Goal: Complete application form: Complete application form

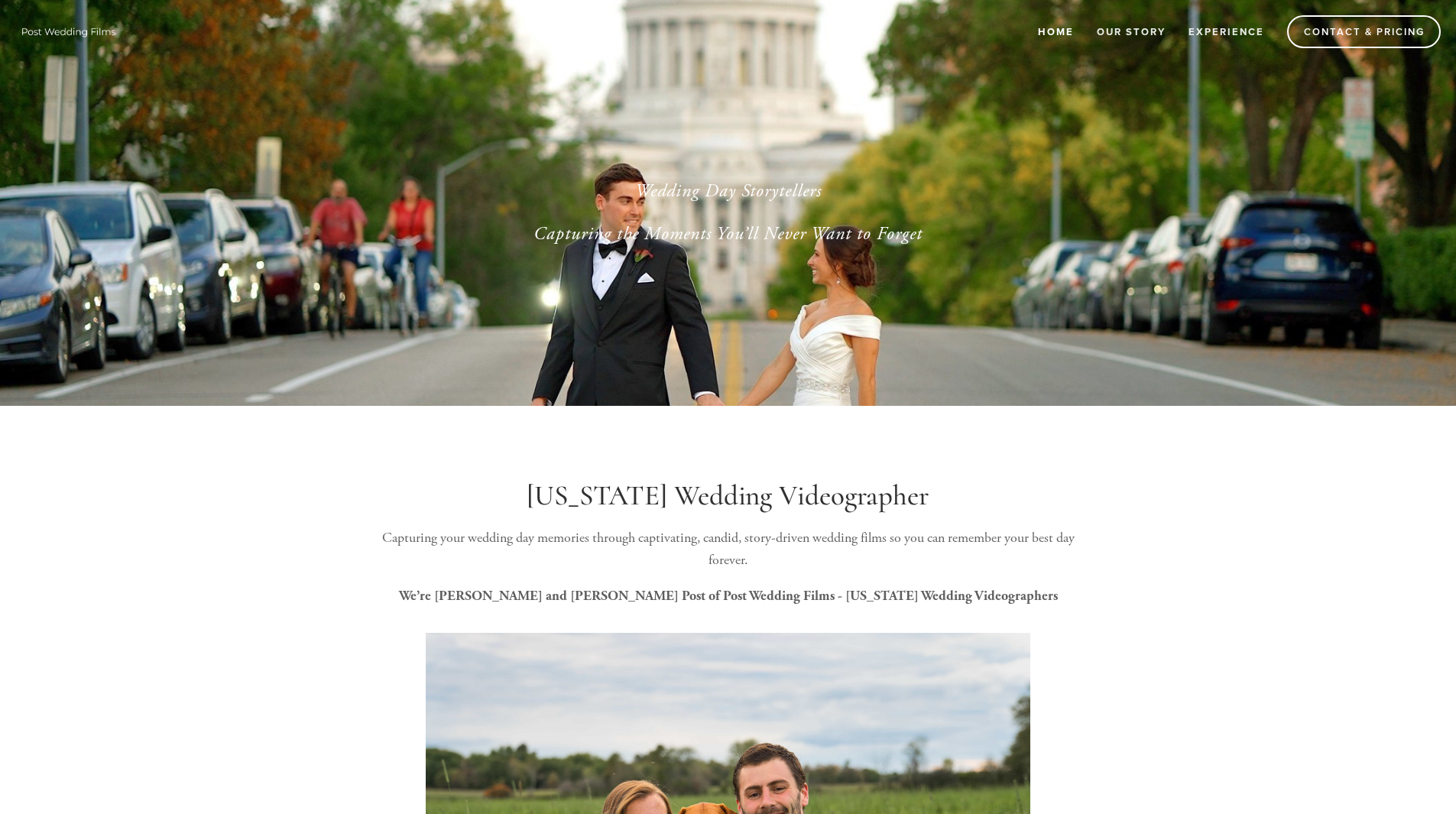
click at [1058, 33] on link "Home" at bounding box center [1056, 32] width 56 height 25
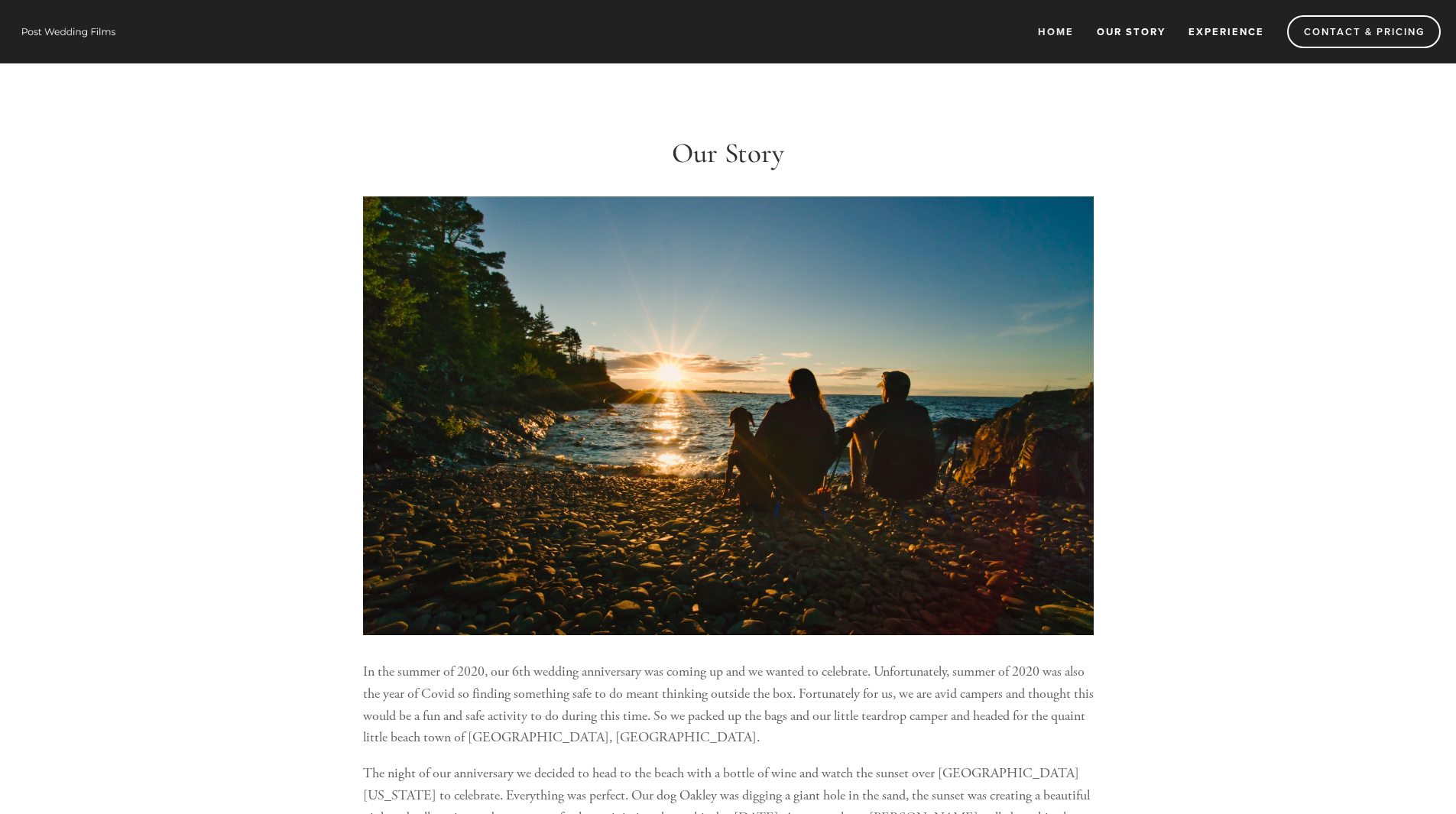
click at [1241, 31] on link "Experience" at bounding box center [1226, 32] width 96 height 25
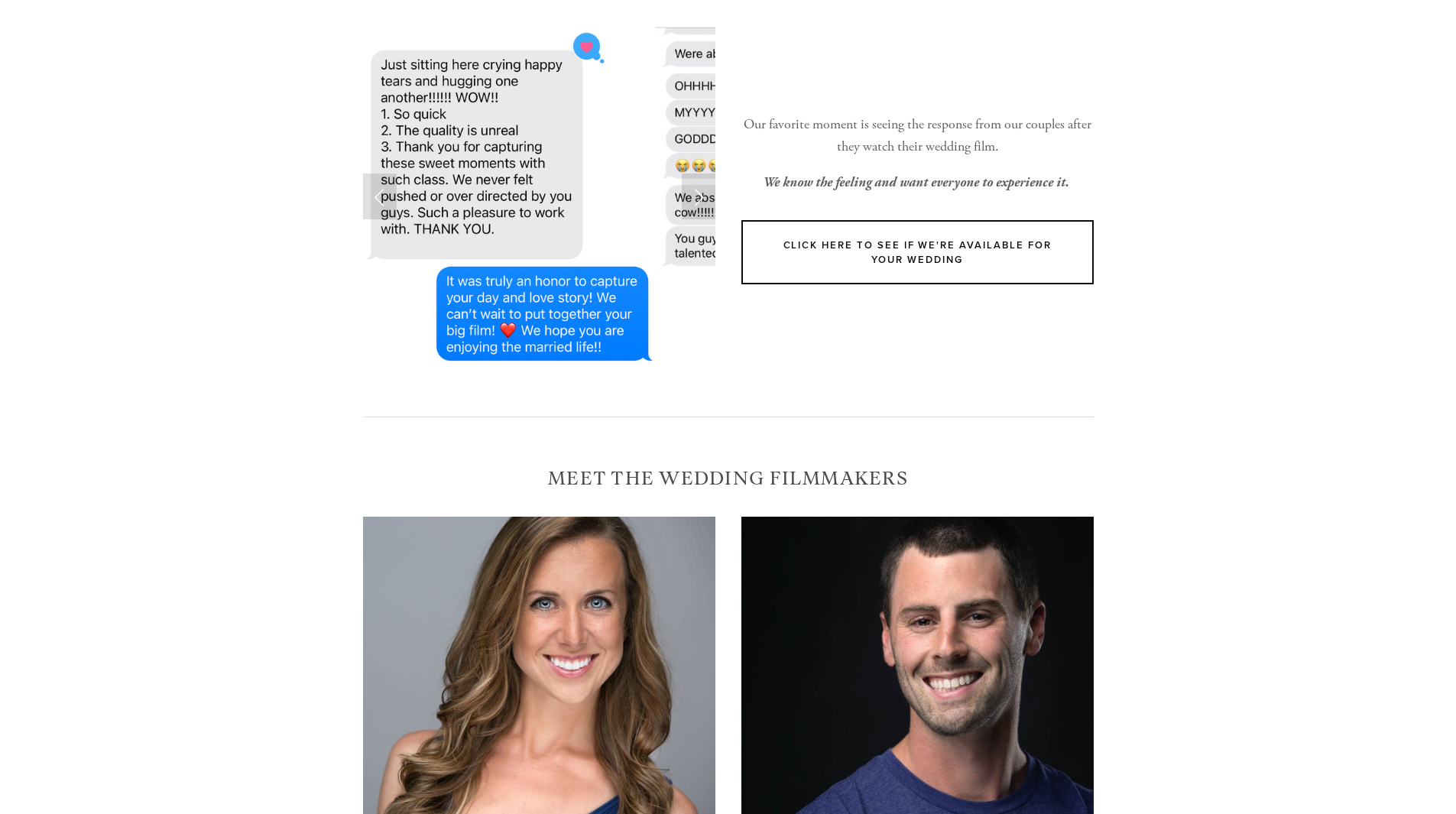
scroll to position [181, 0]
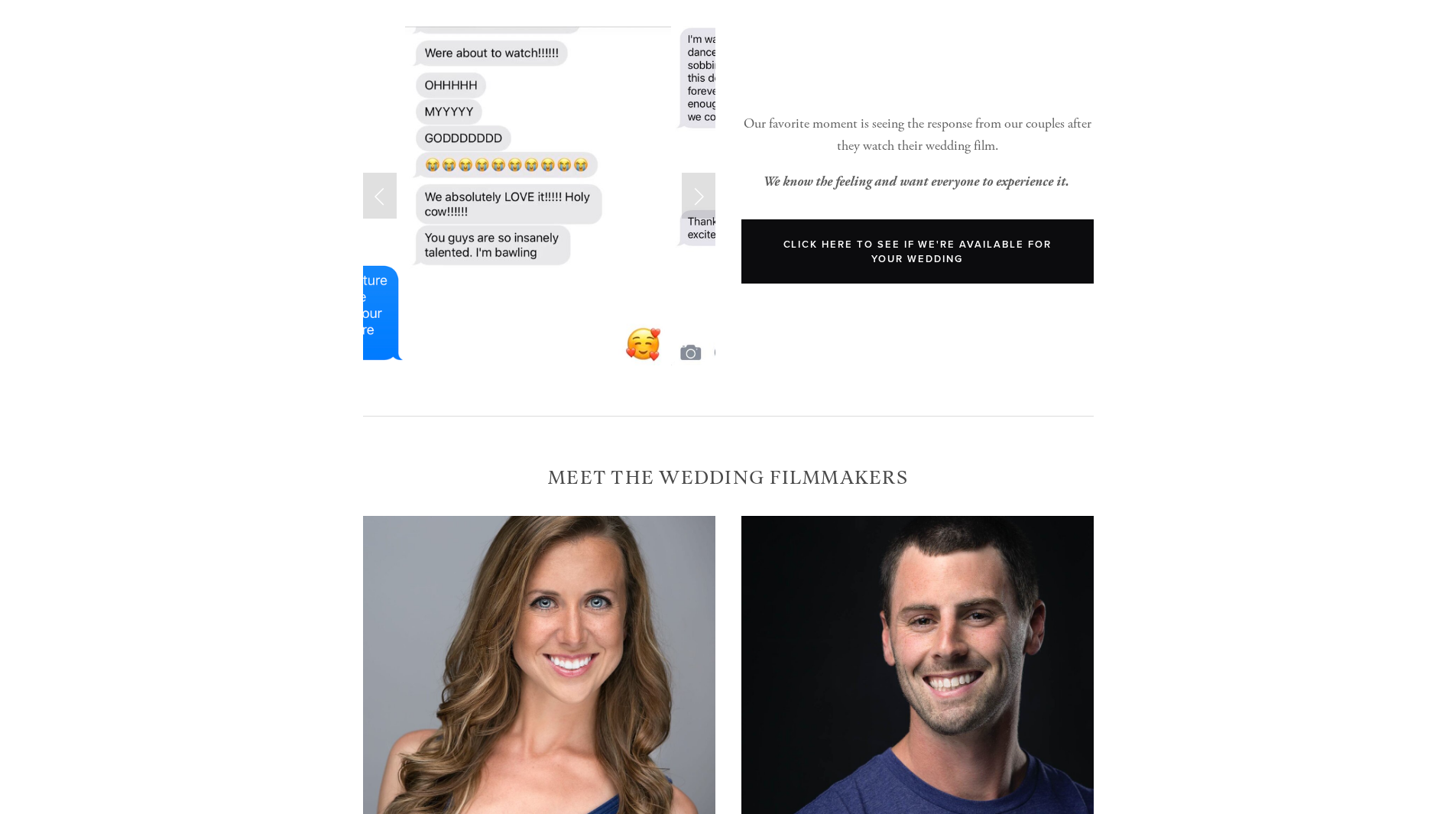
click at [870, 256] on link "Click Here to see if We're available for your wedding" at bounding box center [918, 252] width 353 height 64
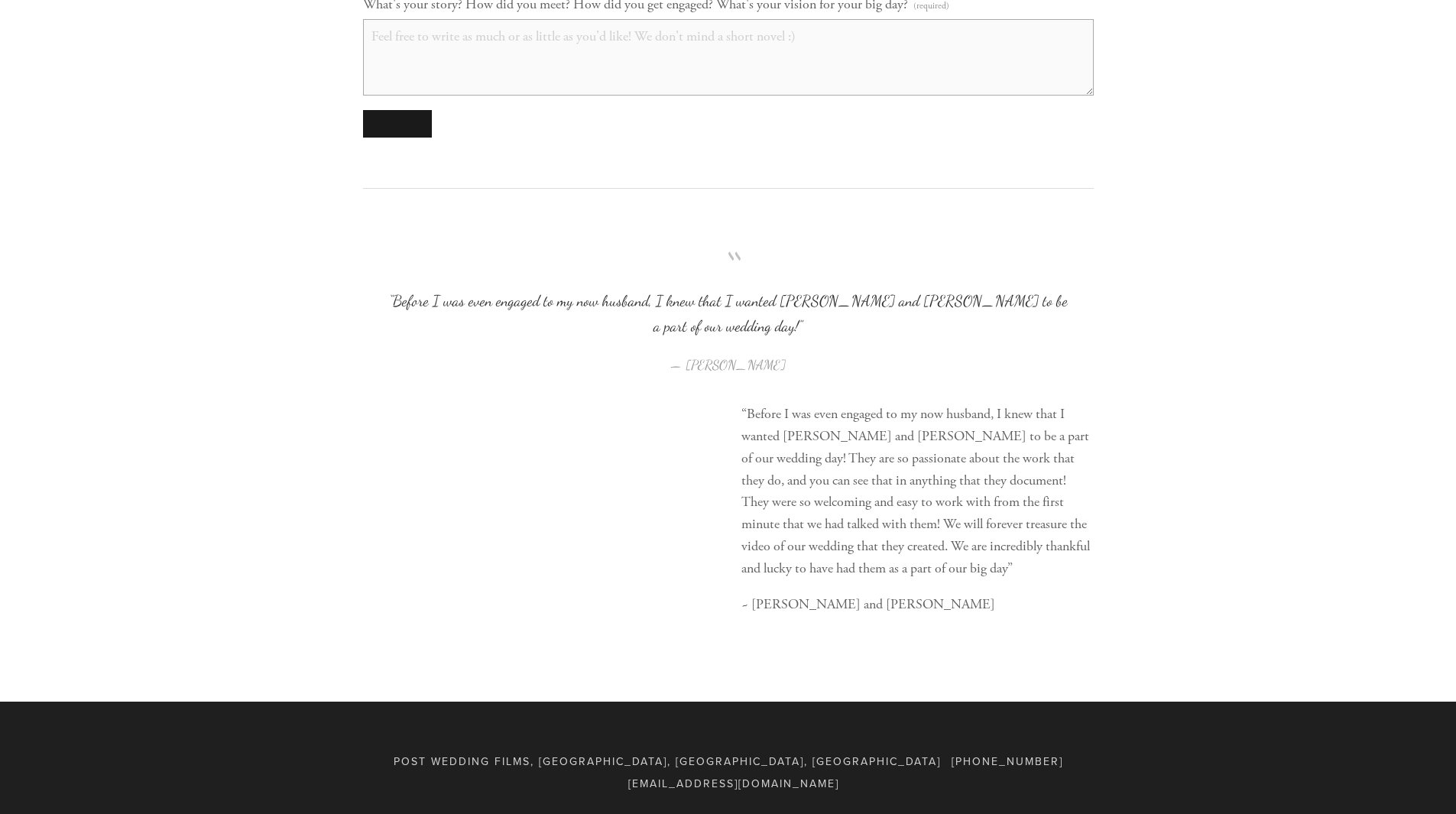
scroll to position [1753, 0]
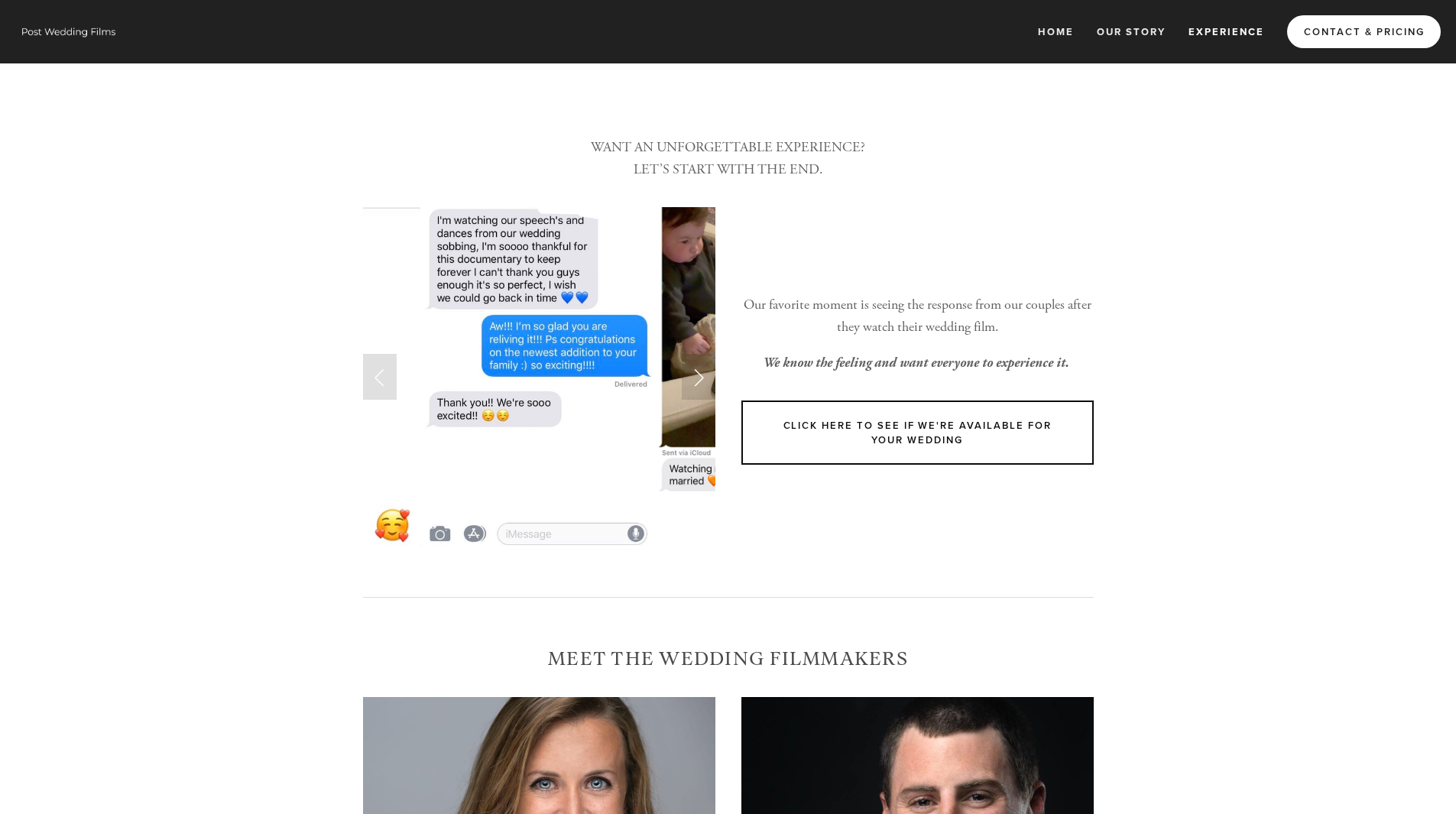
click at [1363, 26] on link "Contact & Pricing" at bounding box center [1364, 32] width 154 height 33
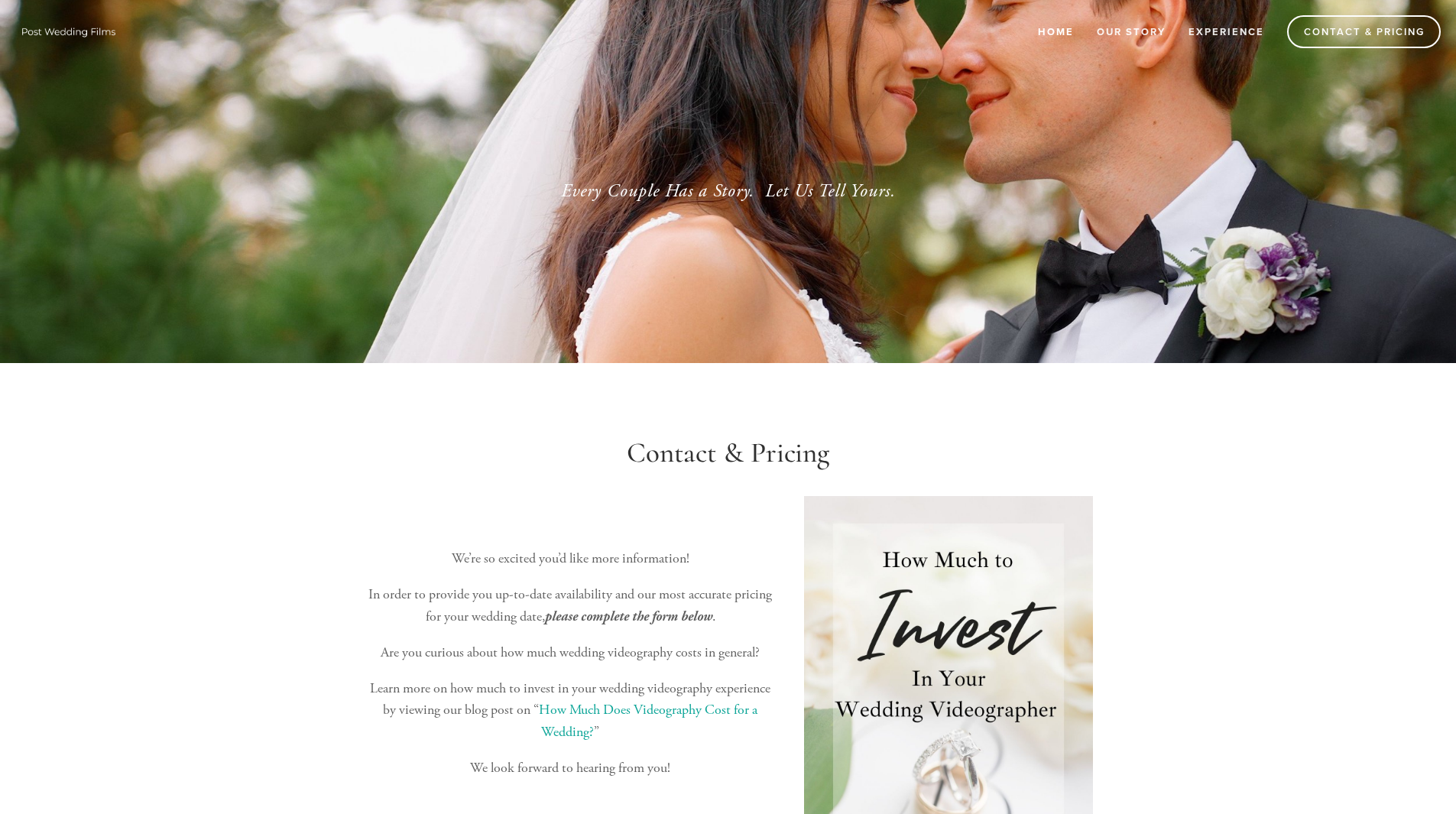
click at [1046, 30] on link "Home" at bounding box center [1056, 32] width 56 height 25
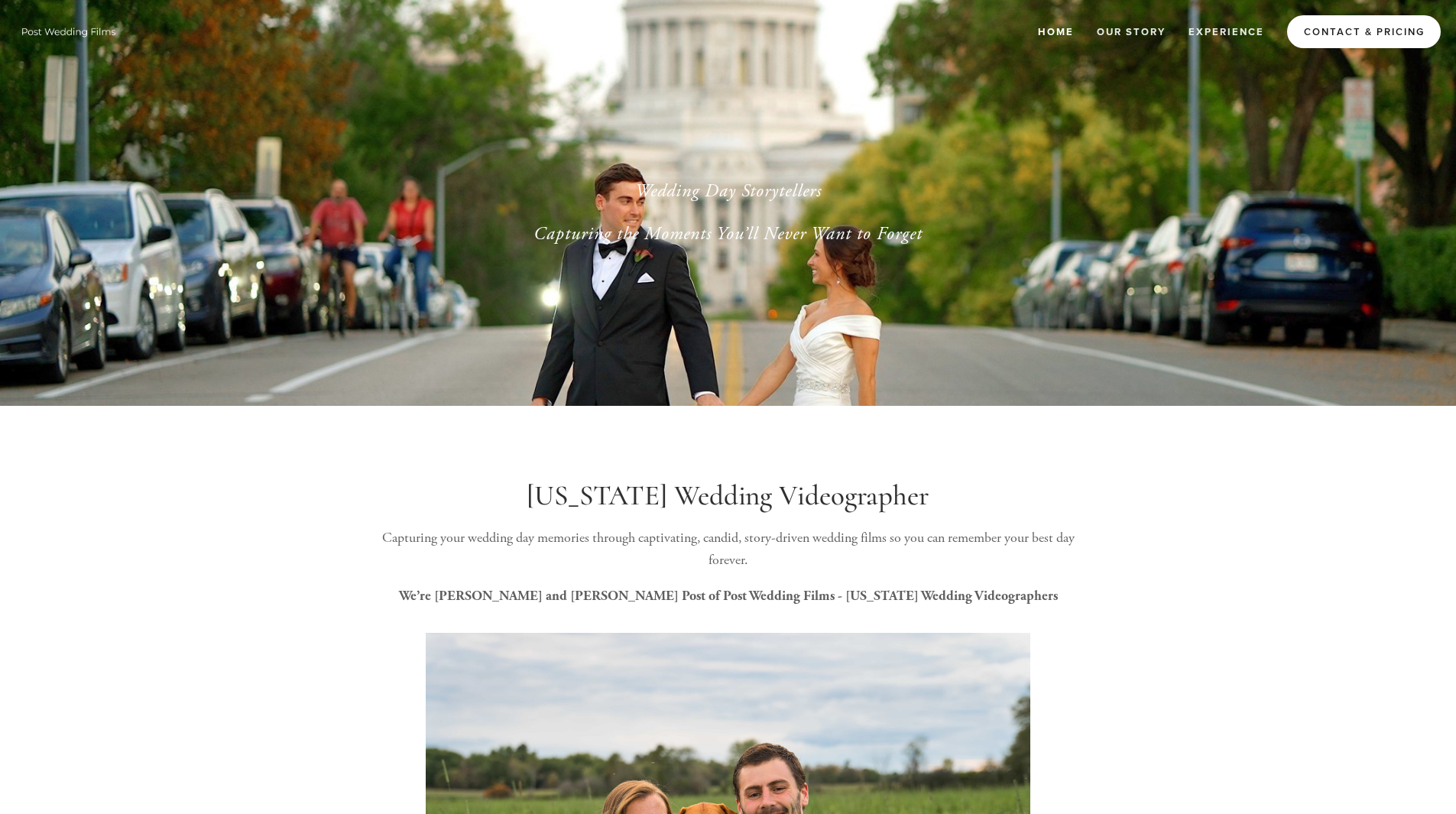
click at [1366, 39] on link "Contact & Pricing" at bounding box center [1364, 32] width 154 height 33
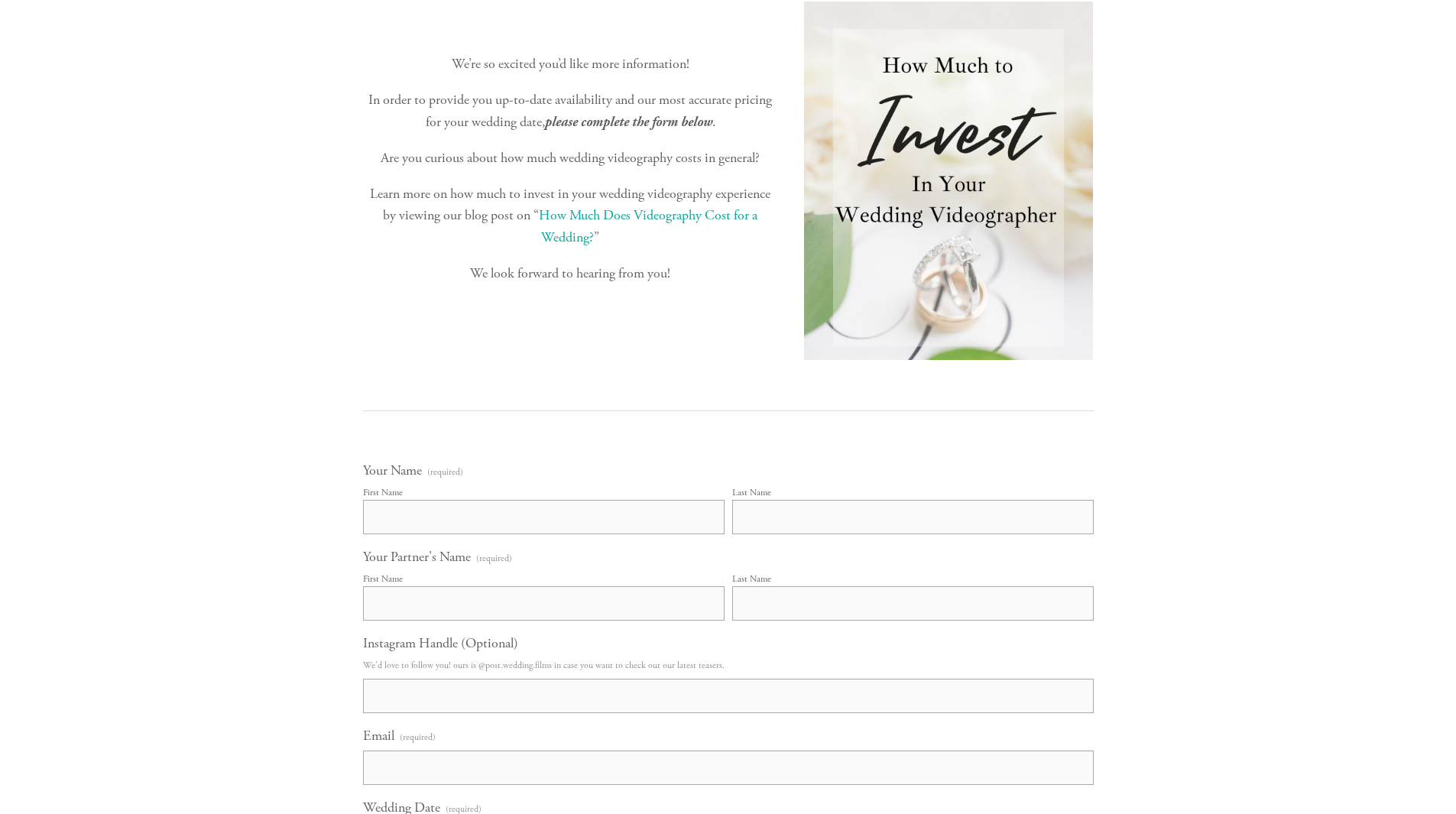
scroll to position [496, 0]
click at [425, 514] on input "First Name" at bounding box center [544, 517] width 362 height 34
type input "[PERSON_NAME]"
type input "Thomas"
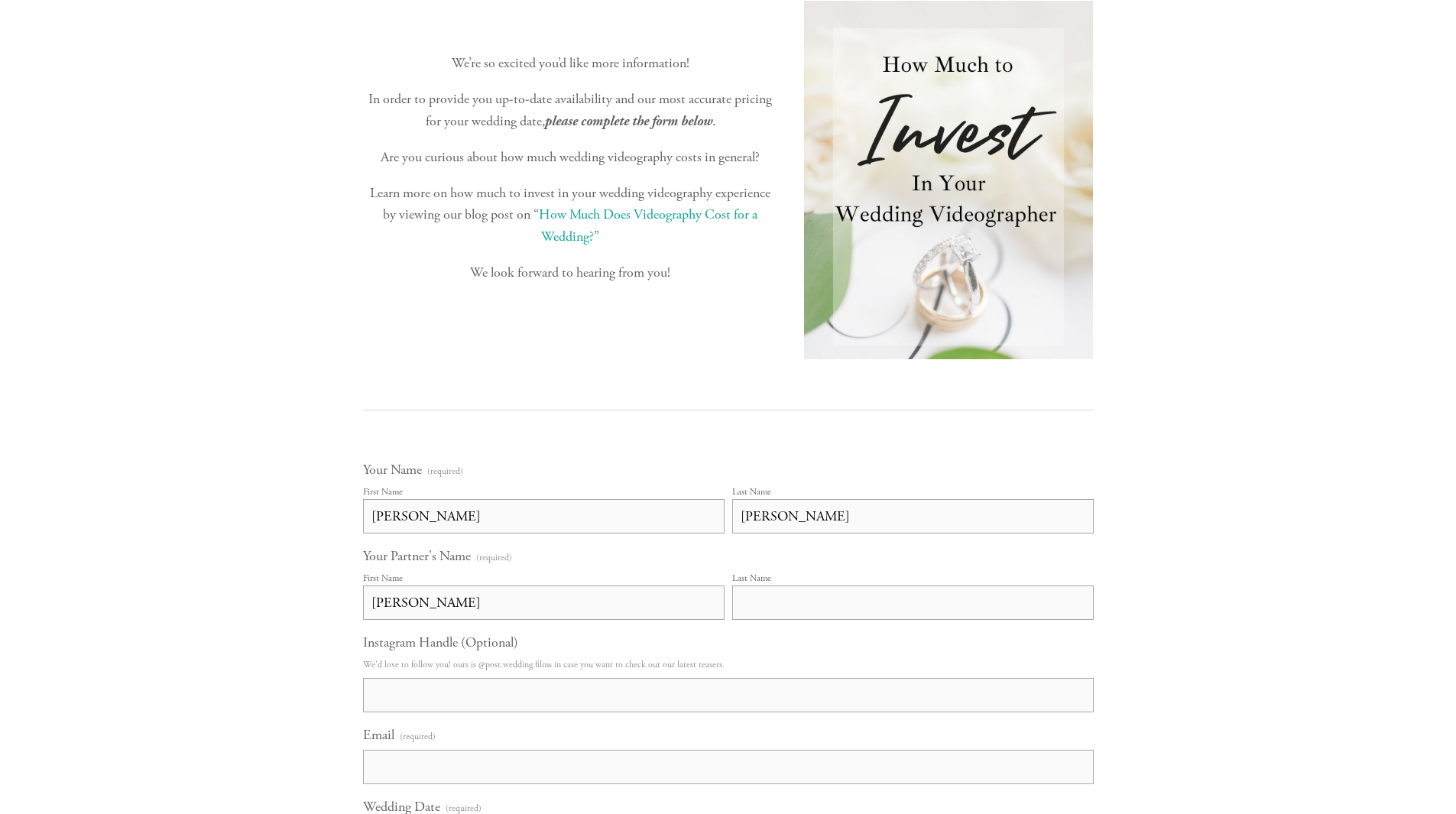
type input "Nolan"
type input "tnols14@gmail.com"
type input "Thomas Nolan"
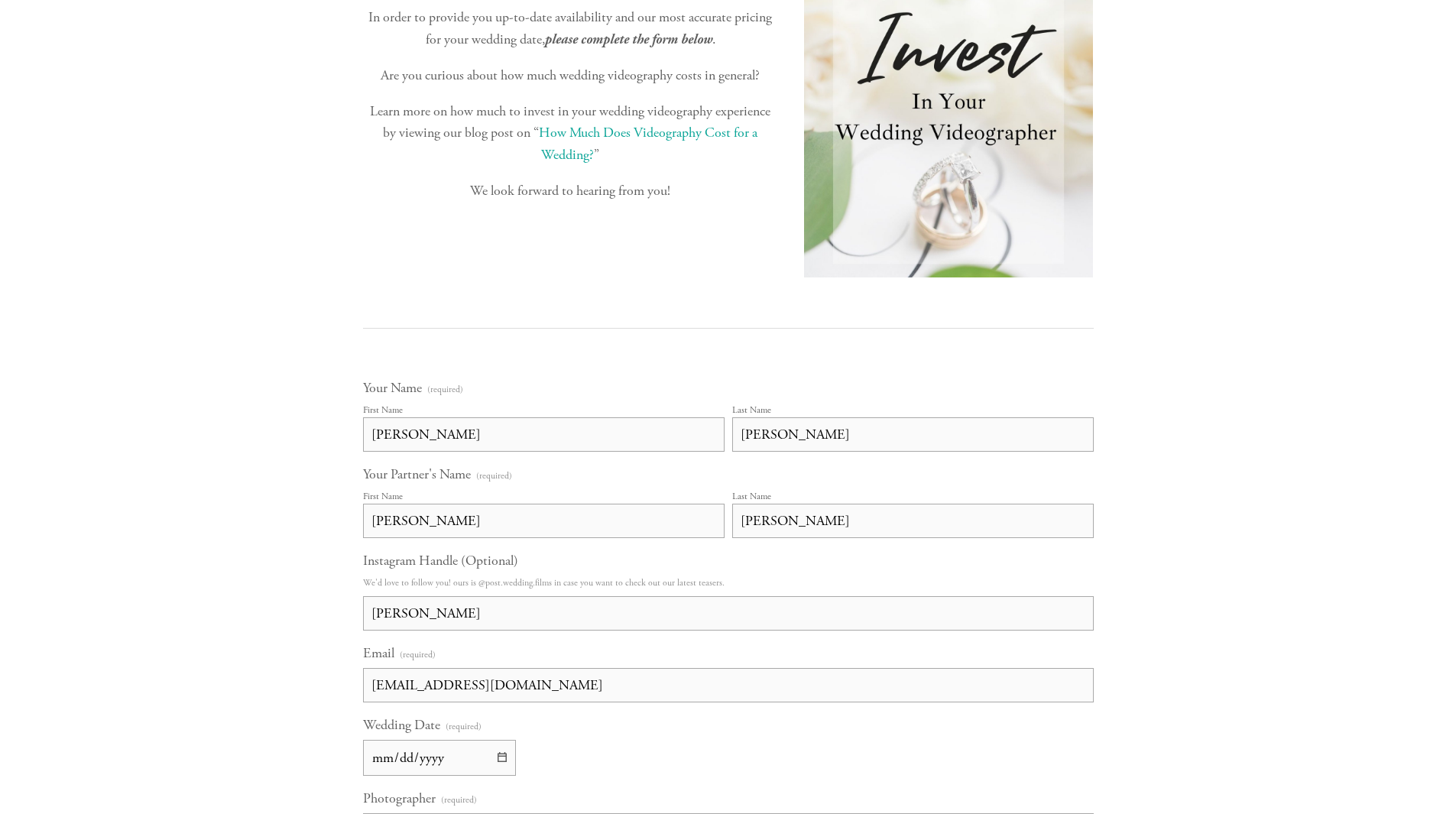
scroll to position [579, 0]
click at [437, 521] on input "Thomas" at bounding box center [544, 520] width 362 height 34
type input "T"
type input "Emma"
type input "Redding"
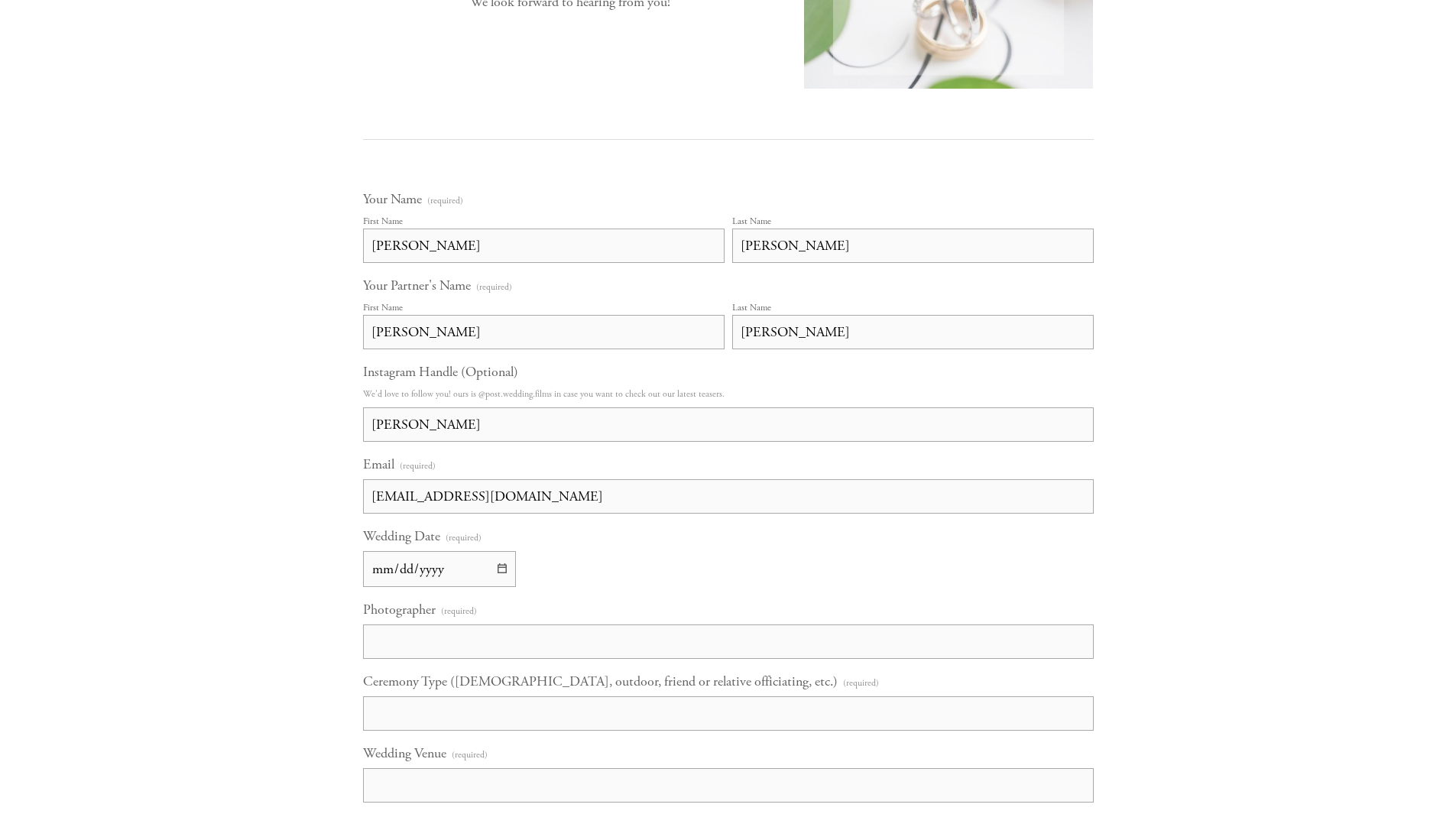
scroll to position [767, 0]
click at [506, 492] on input "tnols14@gmail.com" at bounding box center [728, 496] width 731 height 34
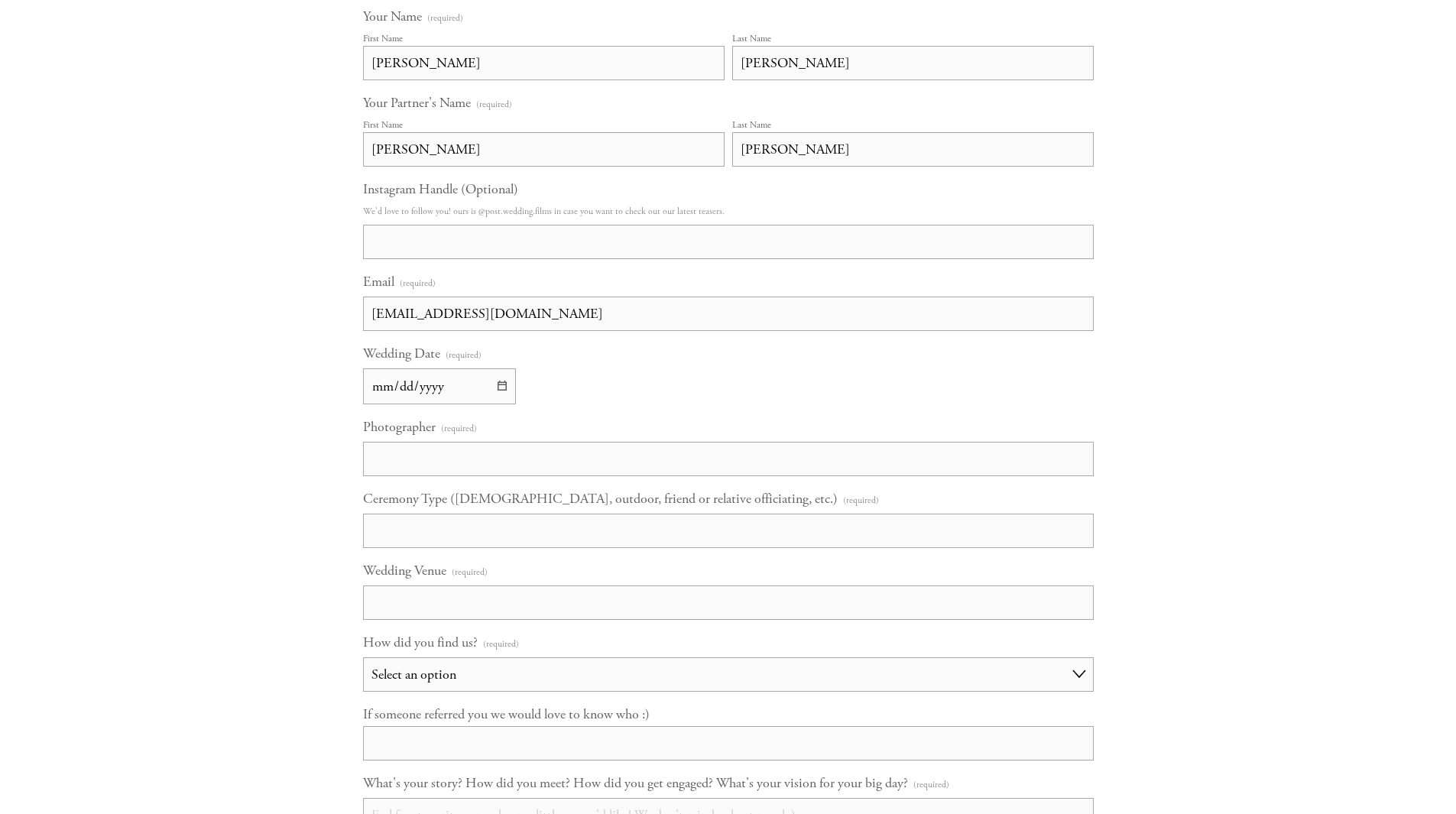
scroll to position [950, 0]
click at [374, 391] on input "Wedding Date (required)" at bounding box center [440, 385] width 153 height 36
type input "2025-12-06"
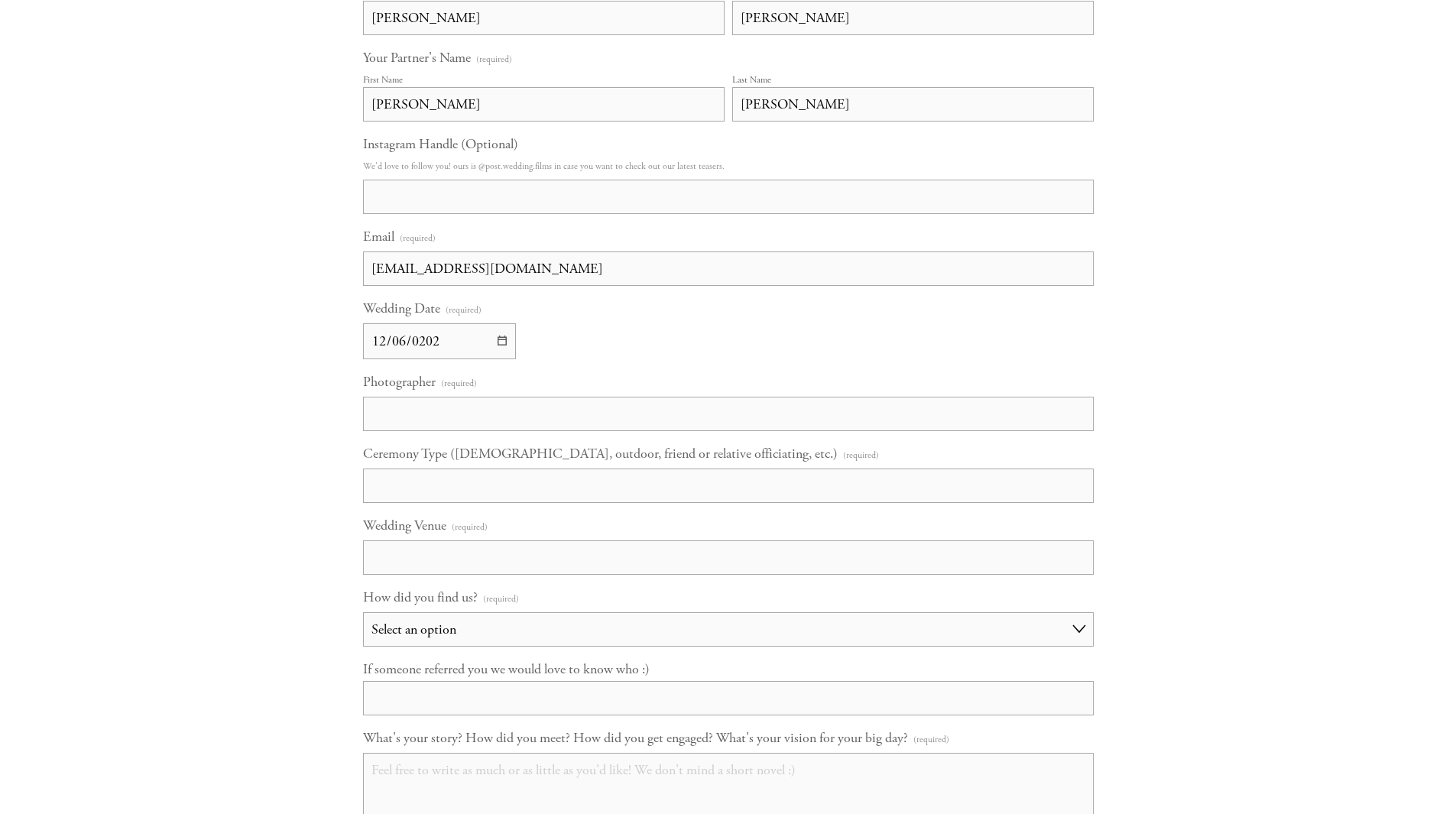
click at [410, 415] on html "Home Our Story Experience Contact & Pricing" at bounding box center [728, 313] width 1456 height 2615
click at [401, 418] on input "Photographer (required)" at bounding box center [728, 414] width 731 height 34
type input "Valerie Halling"
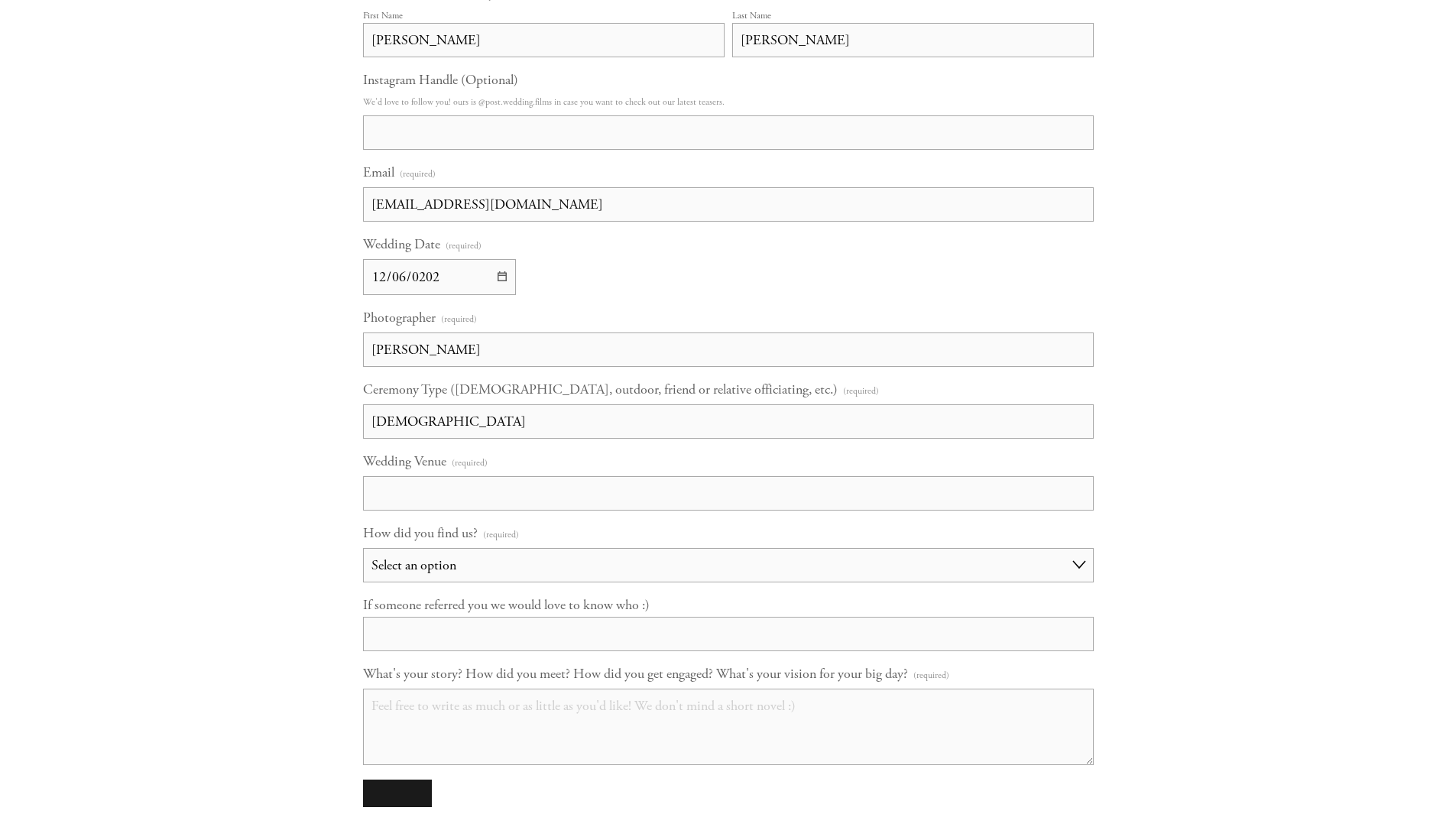
type input "Catholic Church"
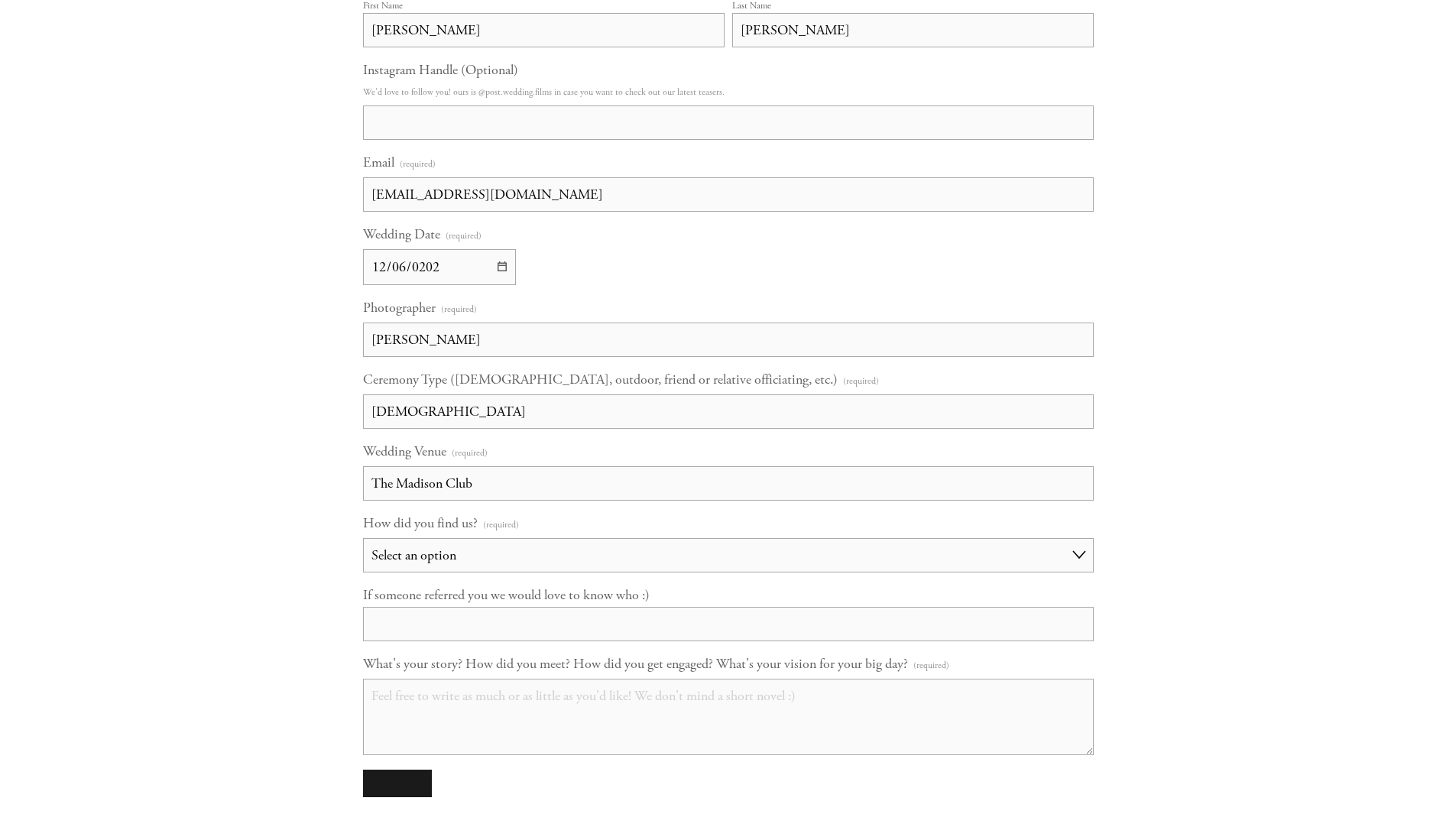
type input "The Madison Club"
click at [509, 413] on input "Catholic Church" at bounding box center [728, 412] width 731 height 34
drag, startPoint x: 472, startPoint y: 411, endPoint x: 336, endPoint y: 412, distance: 136.0
click at [336, 412] on div "Home Our Story Experience Contact & Pricing" at bounding box center [728, 239] width 1456 height 2615
click at [437, 414] on input "St Patricks" at bounding box center [728, 412] width 731 height 34
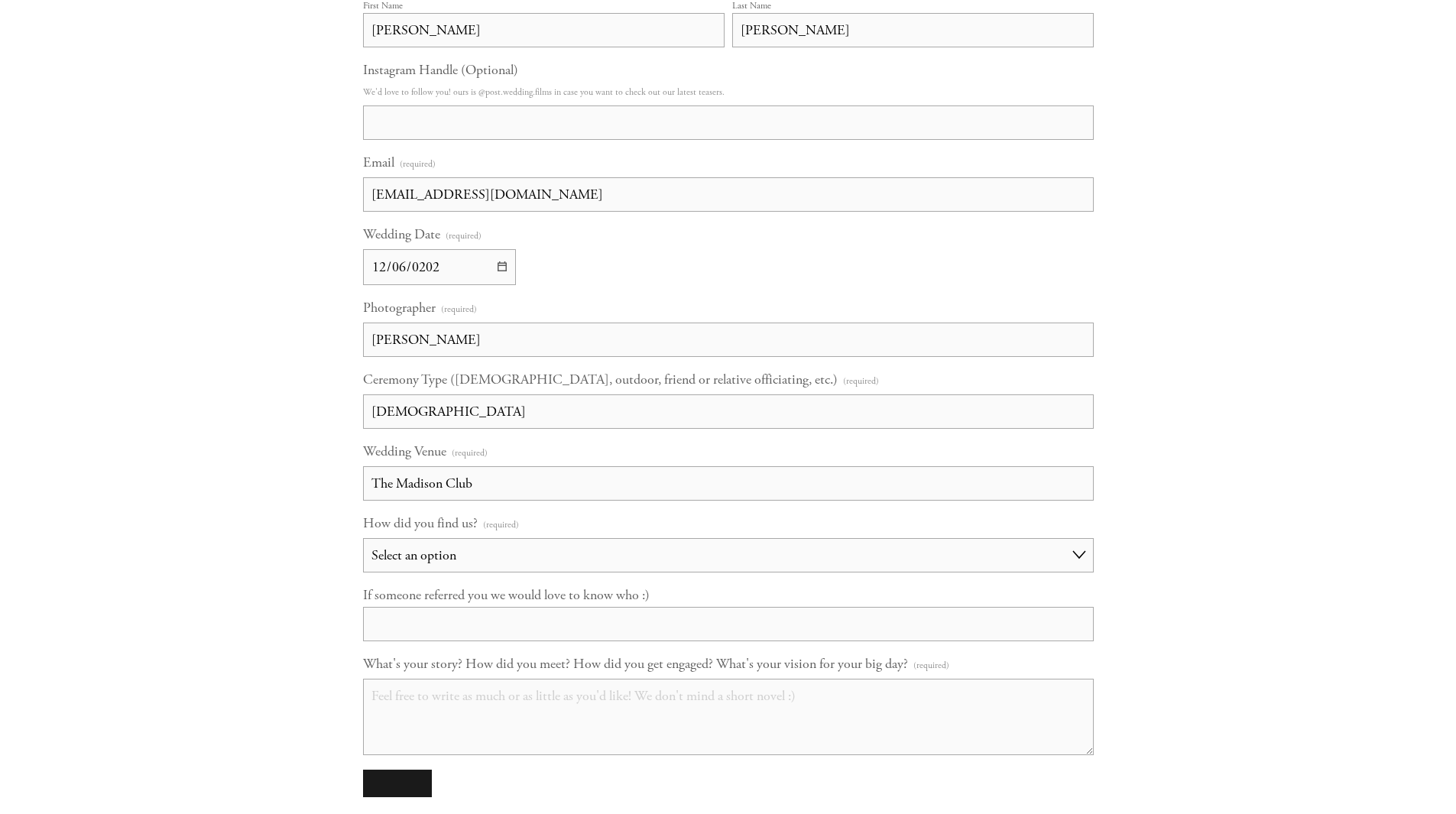
scroll to position [1137, 0]
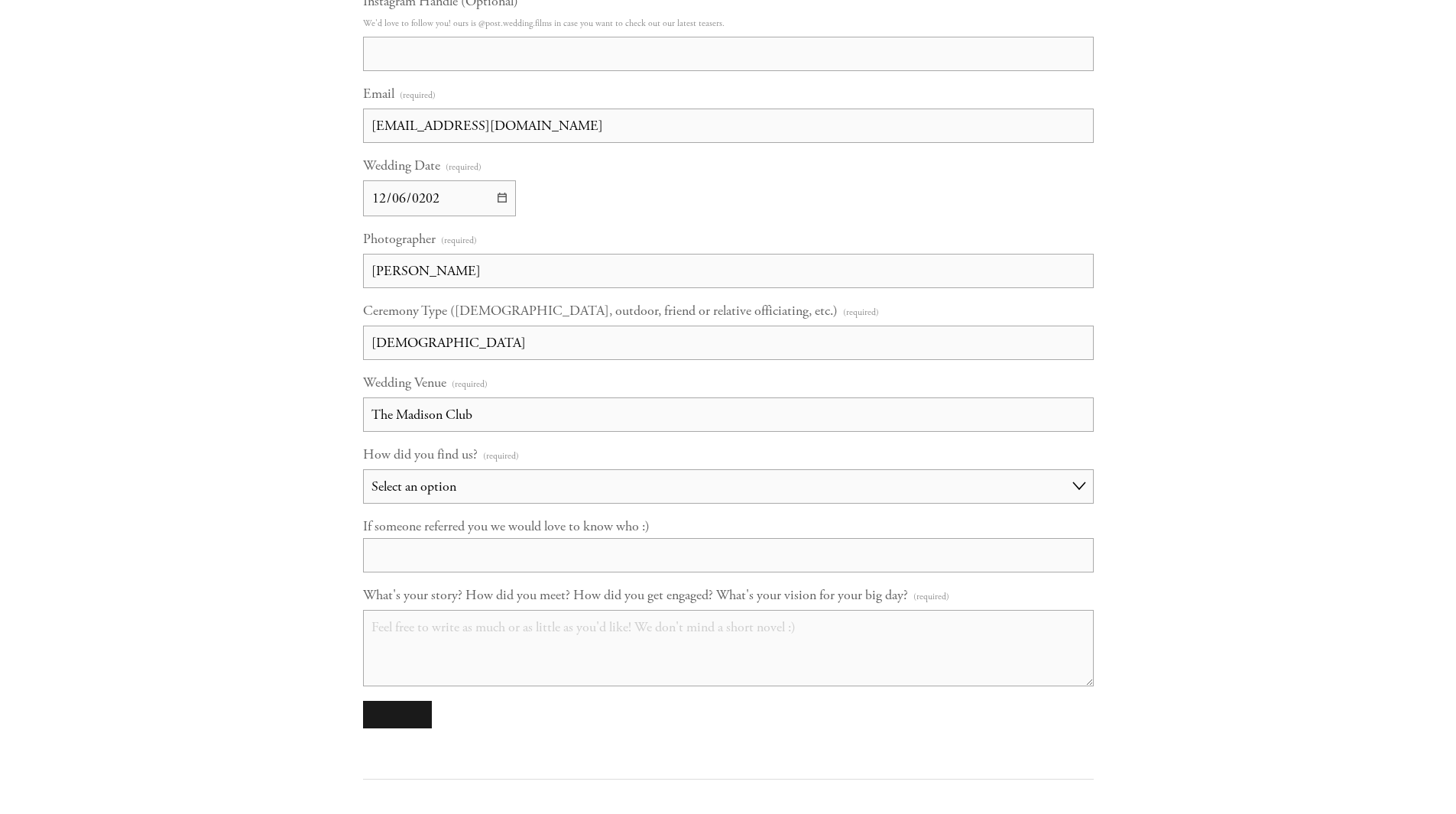
type input "St Patricks Catholic Church"
click at [443, 487] on select "Select an option Choose an answer Referral Instagram Google Facebook YouTube Ot…" at bounding box center [728, 486] width 731 height 34
select select "Referral"
click at [363, 469] on select "Select an option Choose an answer Referral Instagram Google Facebook YouTube Ot…" at bounding box center [728, 486] width 731 height 34
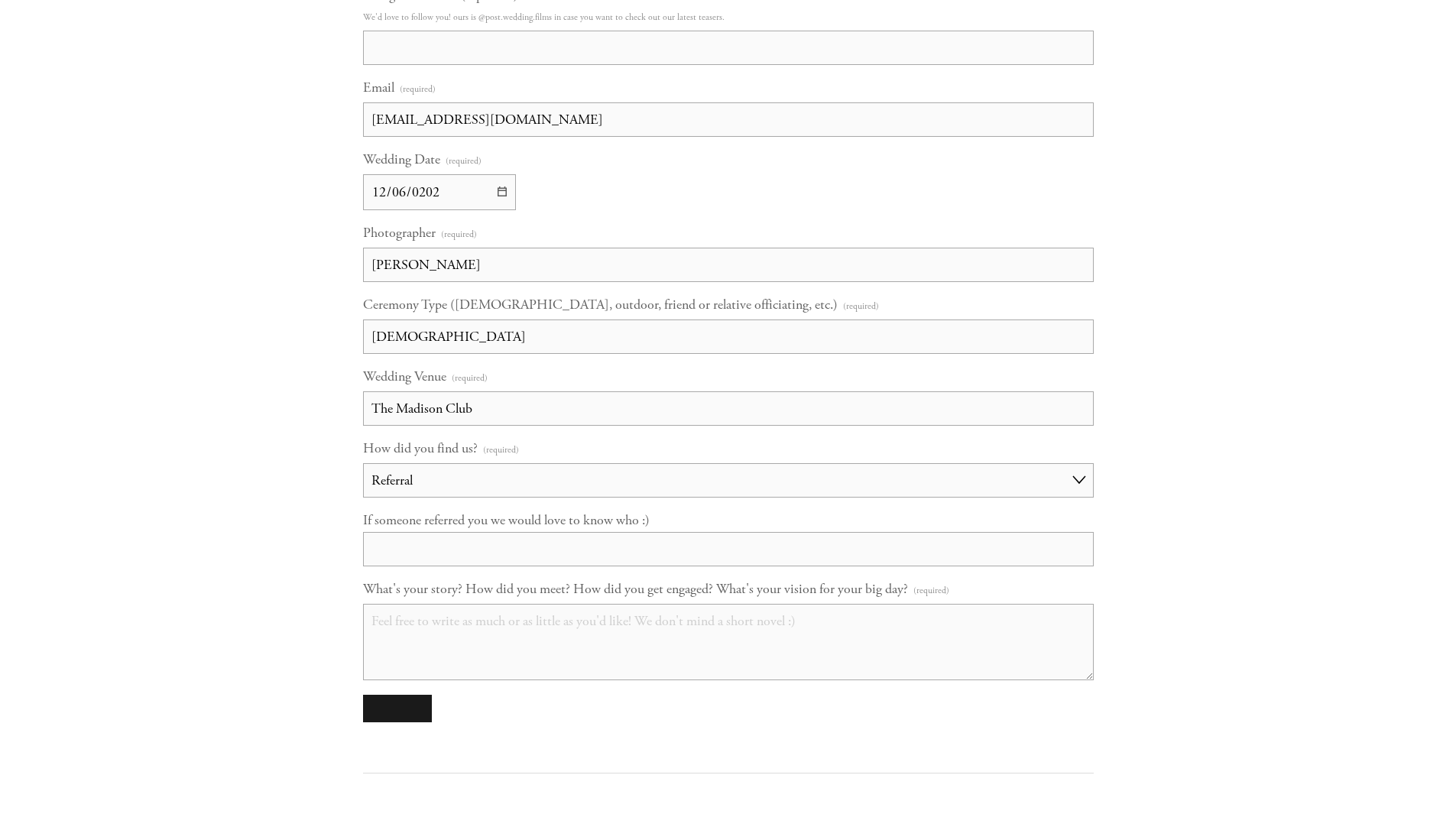
click at [409, 547] on input "If someone referred you we would love to know who :)" at bounding box center [728, 549] width 731 height 34
type input "P"
click at [439, 470] on select "Choose an answer Referral Instagram Google Facebook YouTube Other" at bounding box center [728, 481] width 731 height 34
select select "Other"
click at [363, 464] on select "Choose an answer Referral Instagram Google Facebook YouTube Other" at bounding box center [728, 481] width 731 height 34
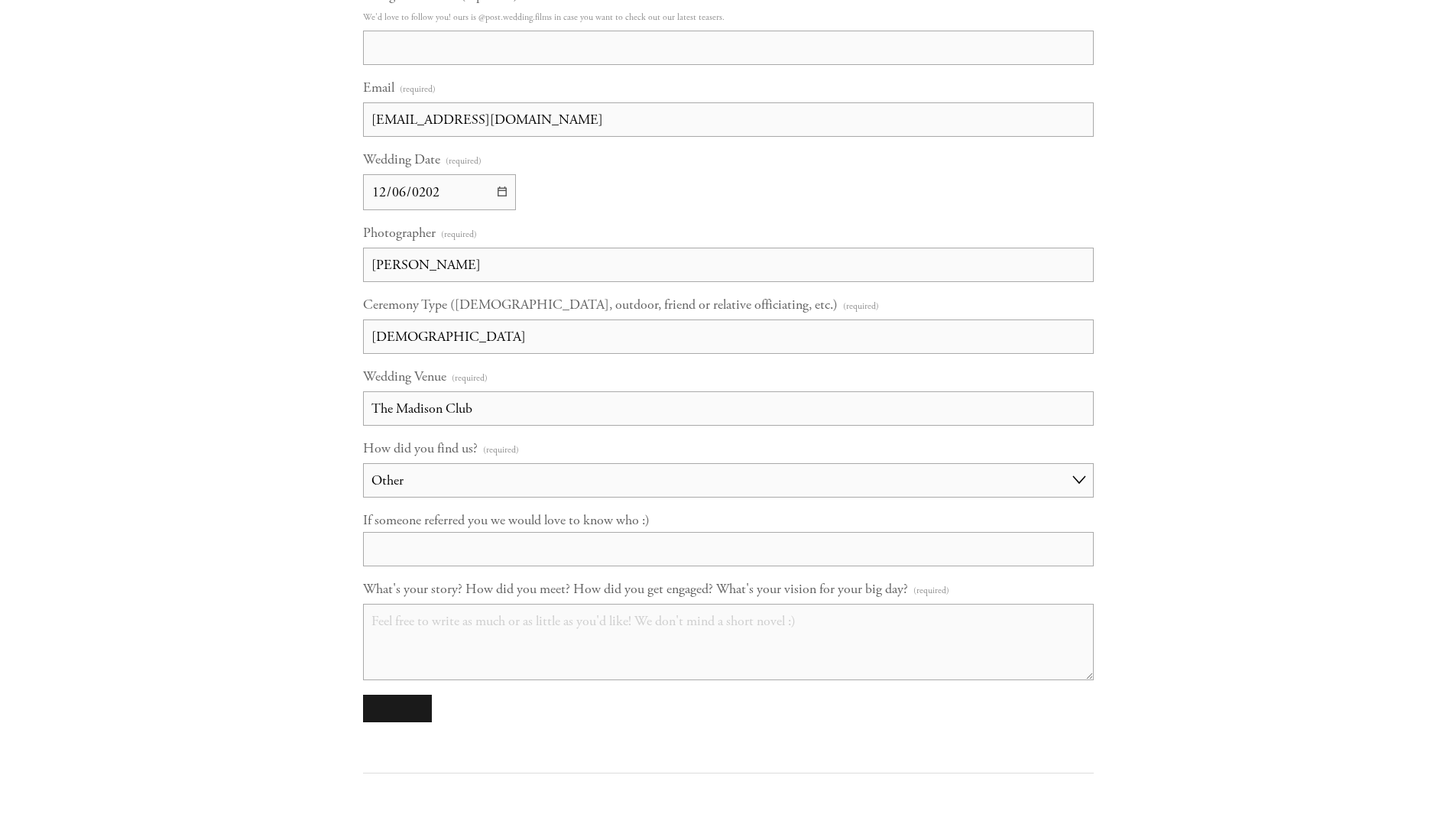
click at [394, 546] on input "If someone referred you we would love to know who :)" at bounding box center [728, 549] width 731 height 34
type input "C"
click at [397, 617] on textarea "What's your story? How did you meet? How did you get engaged? What's your visio…" at bounding box center [728, 642] width 731 height 76
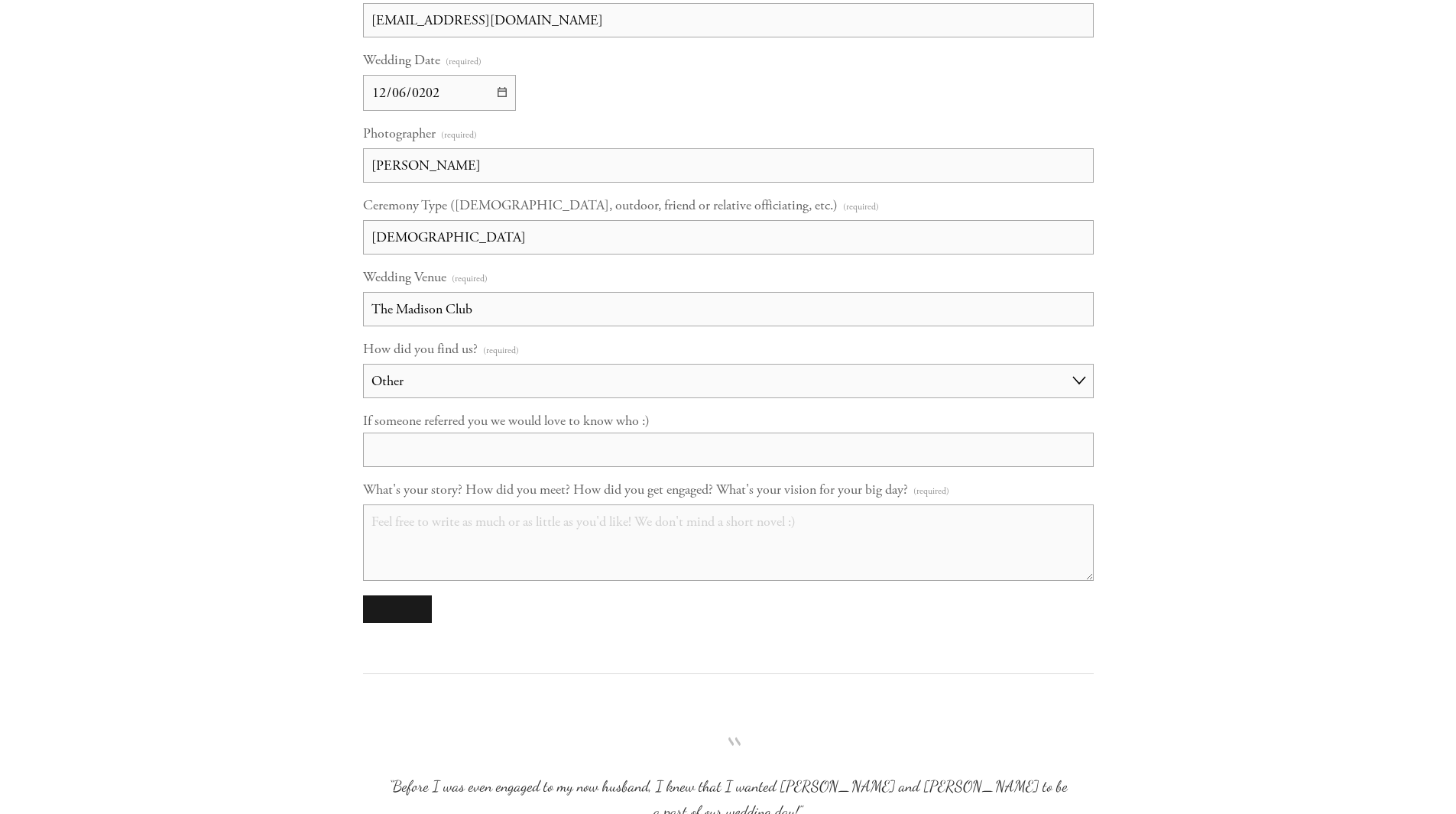
scroll to position [1219, 0]
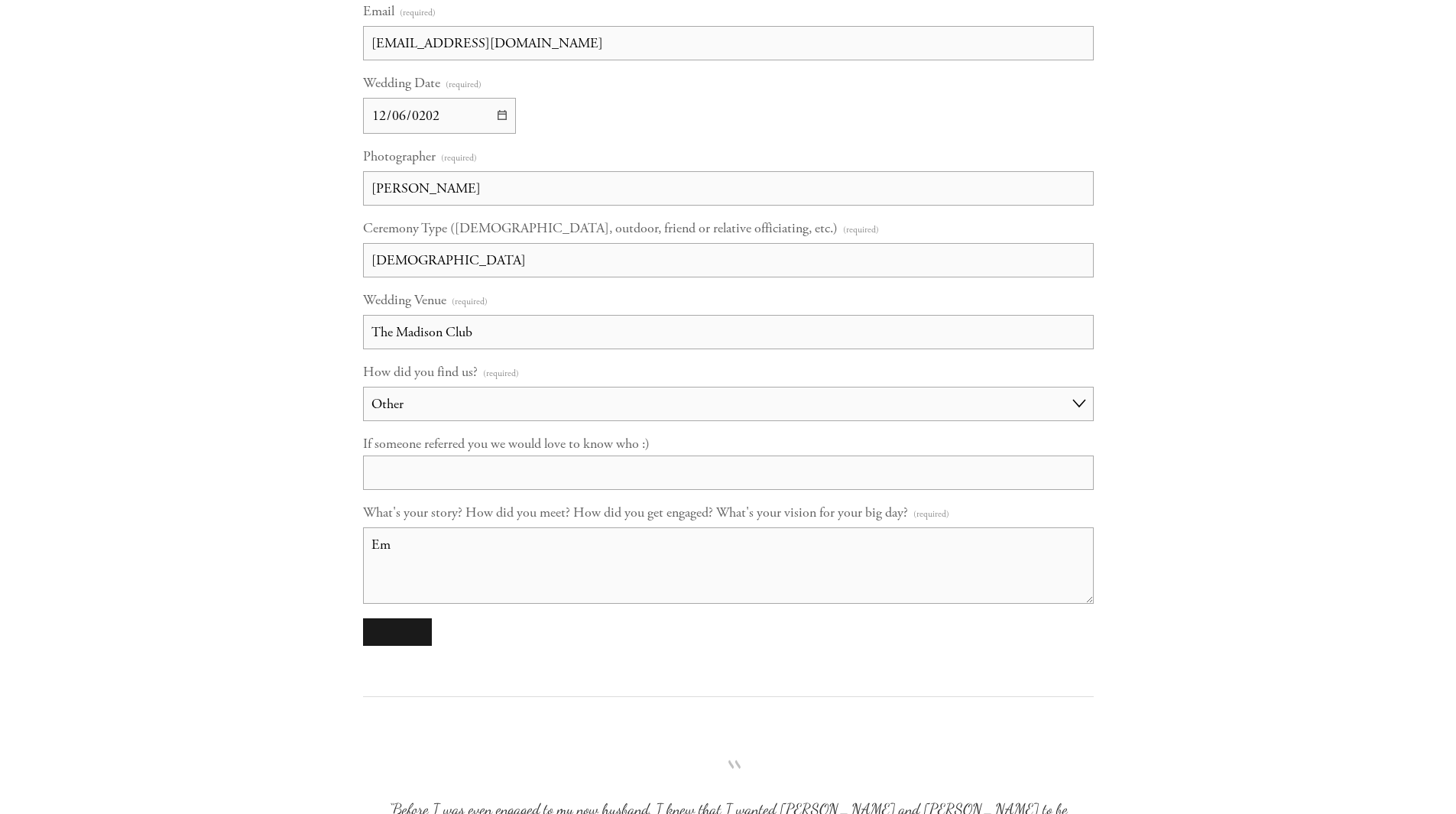
type textarea "E"
type textarea "T"
type textarea "E"
type textarea "T"
type textarea "W"
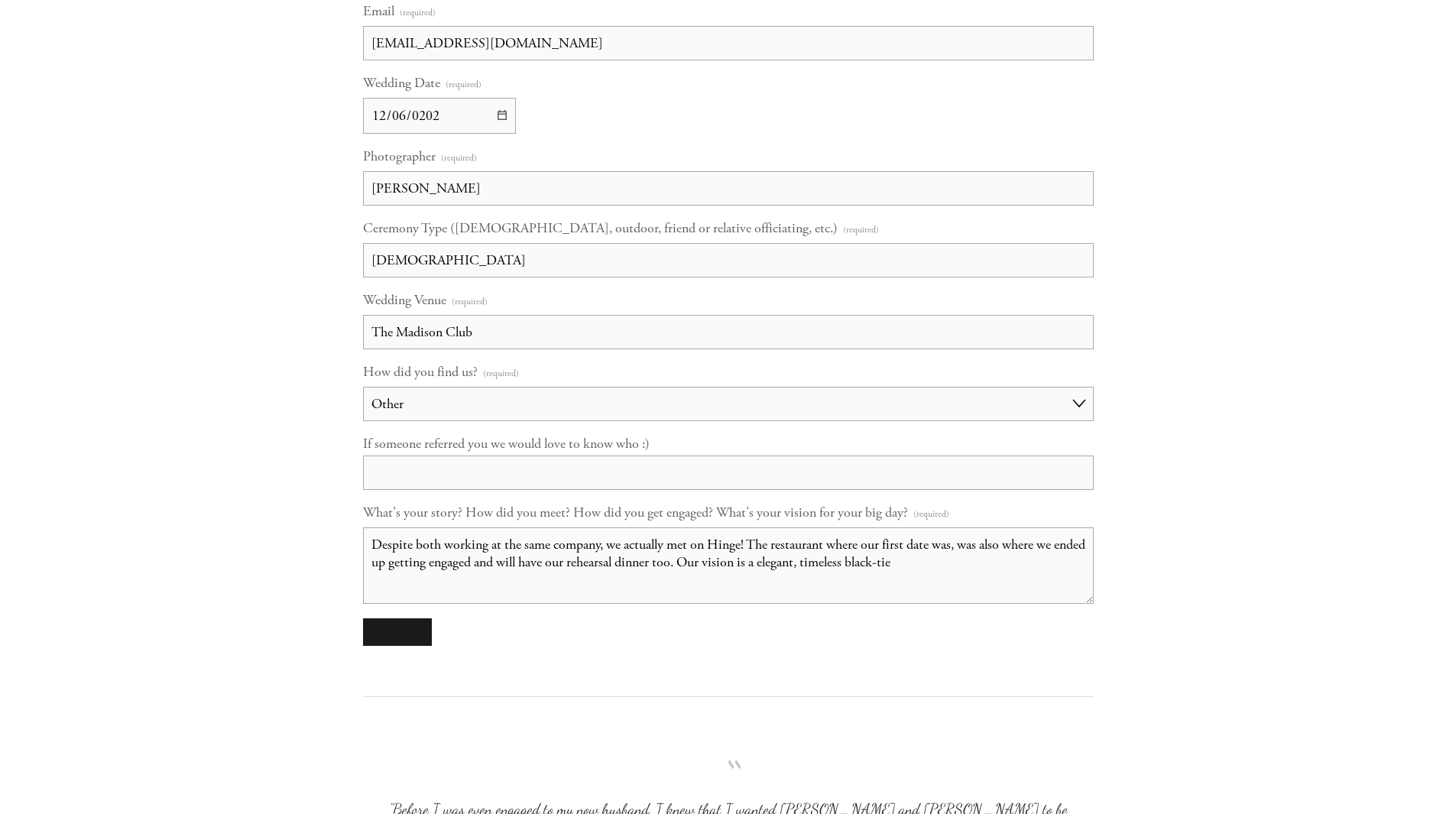
click at [888, 564] on textarea "Despite both working at the same company, we actually met on Hinge! The restaur…" at bounding box center [728, 565] width 731 height 76
click at [773, 565] on textarea "Despite both working at the same company, we actually met on Hinge! The restaur…" at bounding box center [728, 565] width 731 height 76
click at [961, 565] on textarea "Despite both working at the same company, we actually met on Hinge! The restaur…" at bounding box center [728, 565] width 731 height 76
click at [617, 577] on textarea "Despite both working at the same company, we actually met on Hinge! The restaur…" at bounding box center [728, 565] width 731 height 76
click at [794, 577] on textarea "Despite both working at the same company, we actually met on Hinge! The restaur…" at bounding box center [728, 565] width 731 height 76
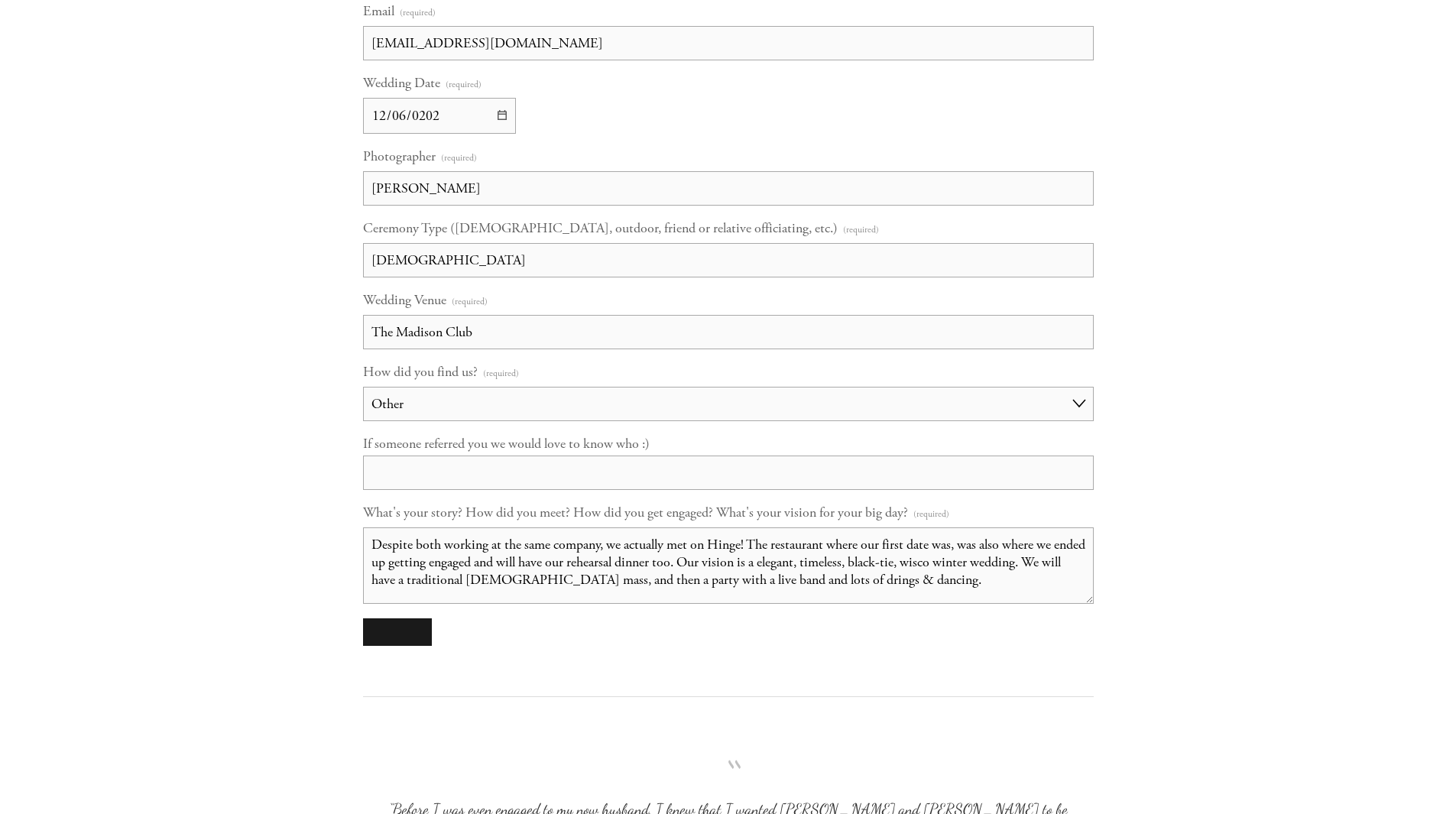
click at [834, 582] on textarea "Despite both working at the same company, we actually met on Hinge! The restaur…" at bounding box center [728, 565] width 731 height 76
click at [982, 568] on textarea "Despite both working at the same company, we actually met on Hinge! The restaur…" at bounding box center [728, 565] width 731 height 76
click at [954, 565] on textarea "Despite both working at the same company, we actually met on Hinge! The restaur…" at bounding box center [728, 565] width 731 height 76
click at [964, 569] on textarea "Despite both working at the same company, we actually met on Hinge! The restaur…" at bounding box center [728, 565] width 731 height 76
click at [929, 596] on textarea "Despite both working at the same company, we actually met on Hinge! The restaur…" at bounding box center [728, 565] width 731 height 76
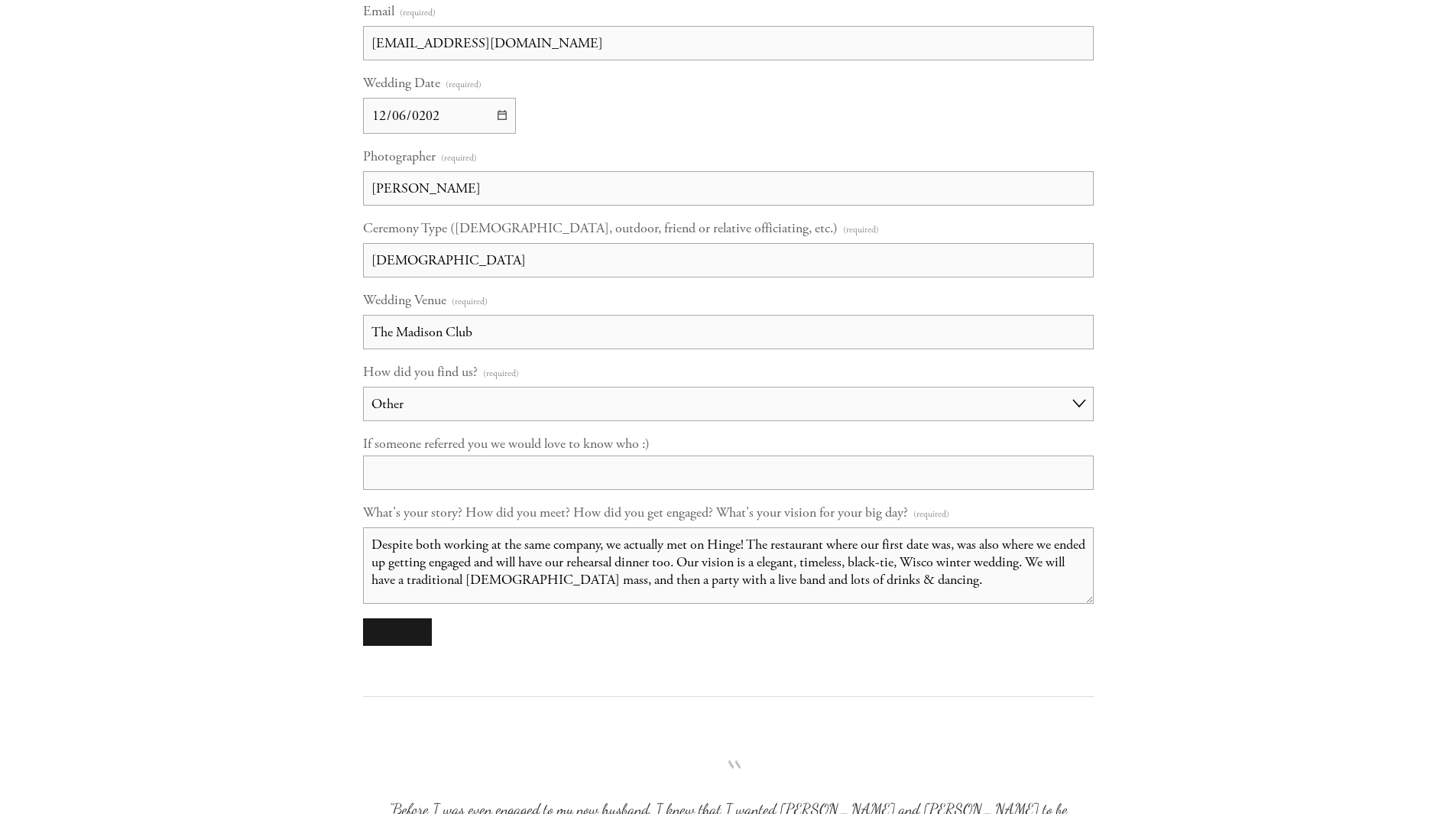
type textarea "Despite both working at the same company, we actually met on Hinge! The restaur…"
click at [580, 668] on div at bounding box center [728, 697] width 757 height 75
click at [391, 629] on button "submit" at bounding box center [398, 631] width 69 height 27
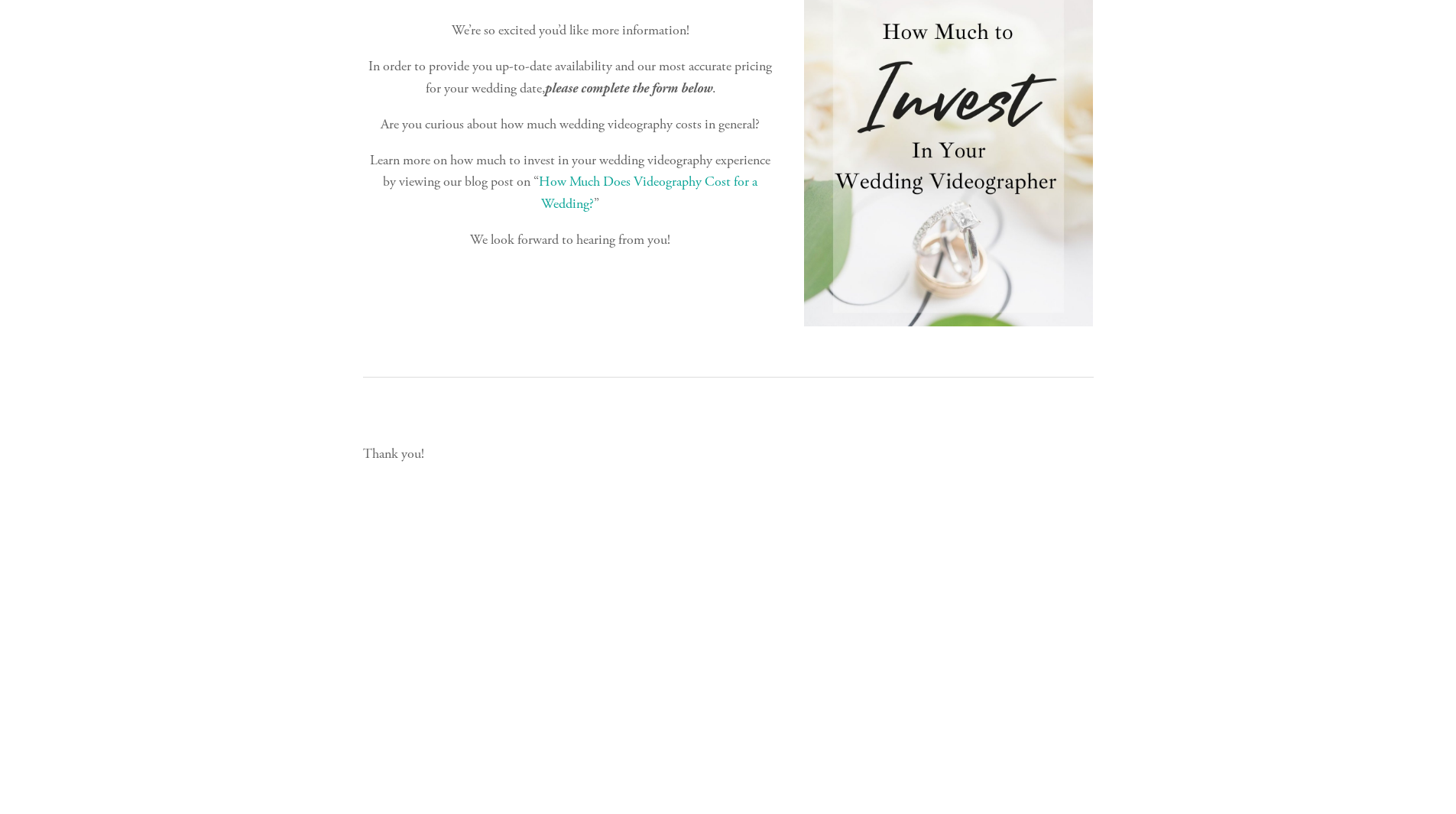
scroll to position [527, 0]
click at [566, 201] on link "How Much Does Videography Cost for a Wedding?" at bounding box center [649, 193] width 221 height 40
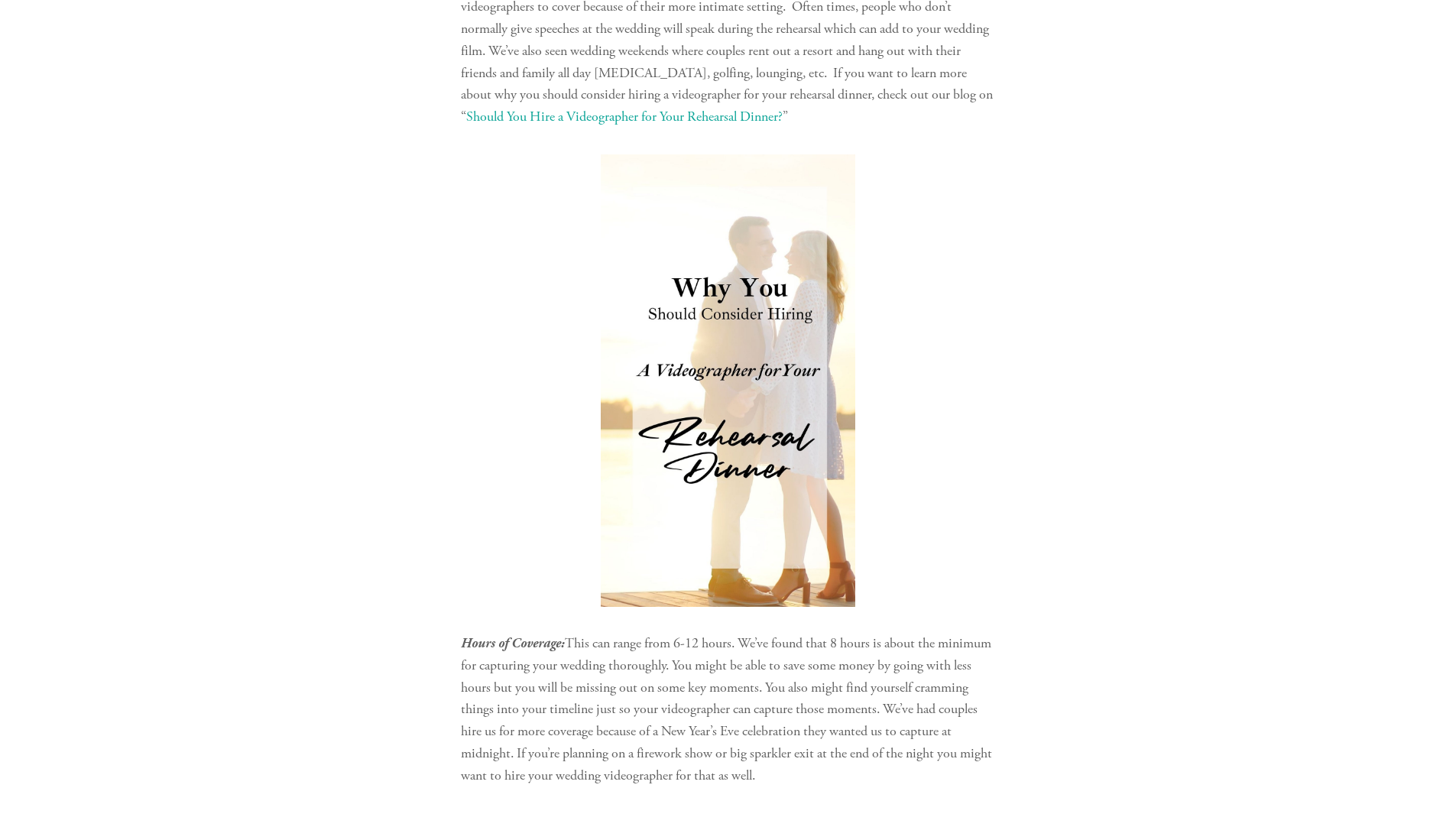
scroll to position [5738, 0]
